Goal: Use online tool/utility: Utilize a website feature to perform a specific function

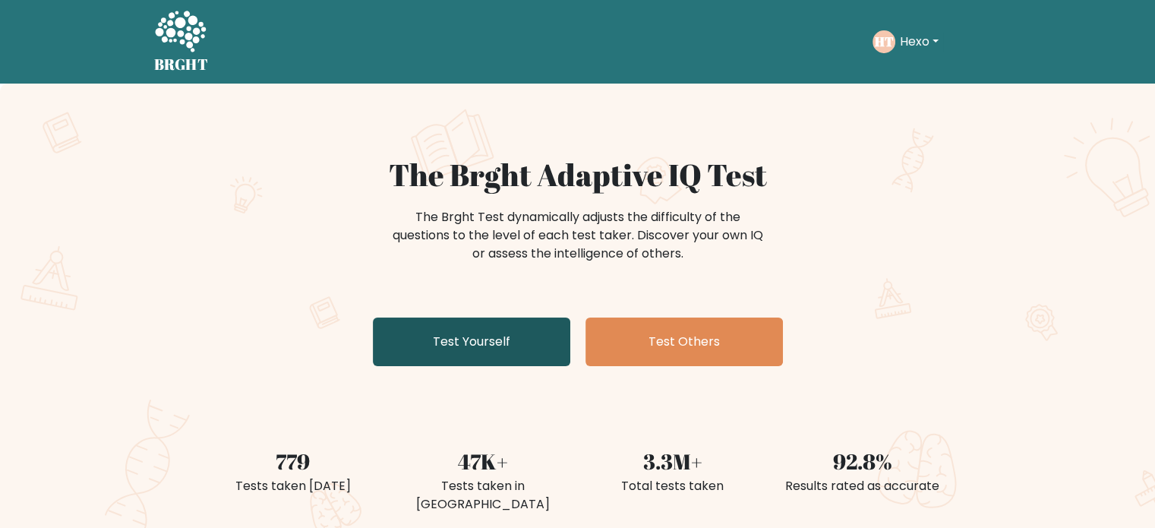
click at [506, 339] on link "Test Yourself" at bounding box center [471, 341] width 197 height 49
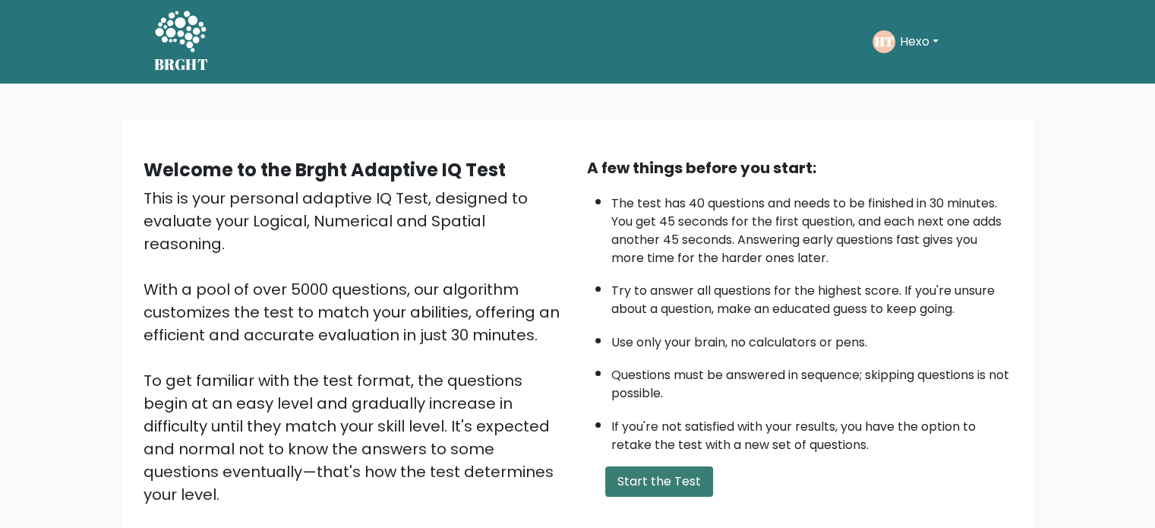
click at [659, 469] on button "Start the Test" at bounding box center [659, 481] width 108 height 30
